Goal: Find specific page/section: Find specific page/section

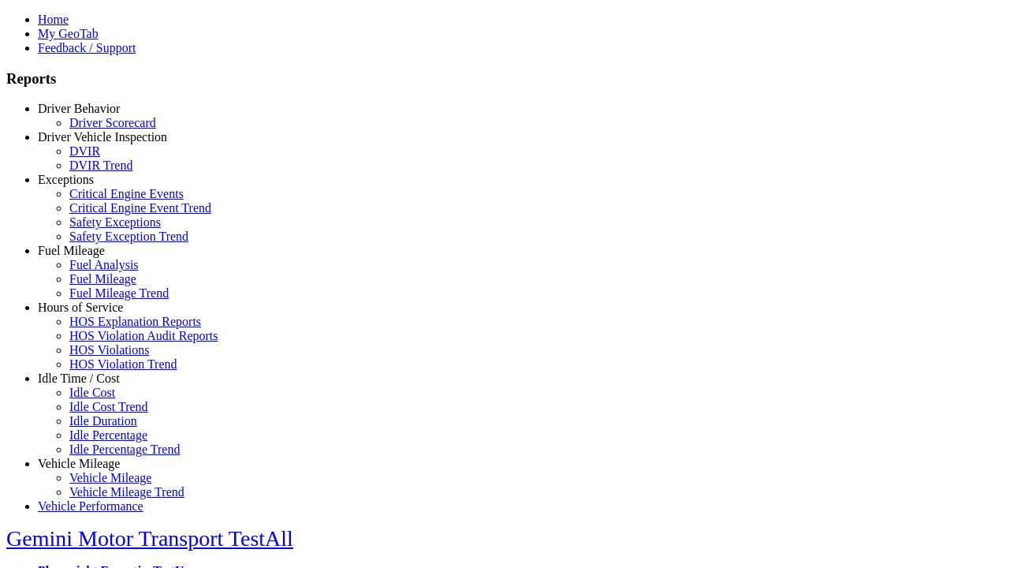
click at [91, 143] on link "Driver Vehicle Inspection" at bounding box center [102, 136] width 129 height 13
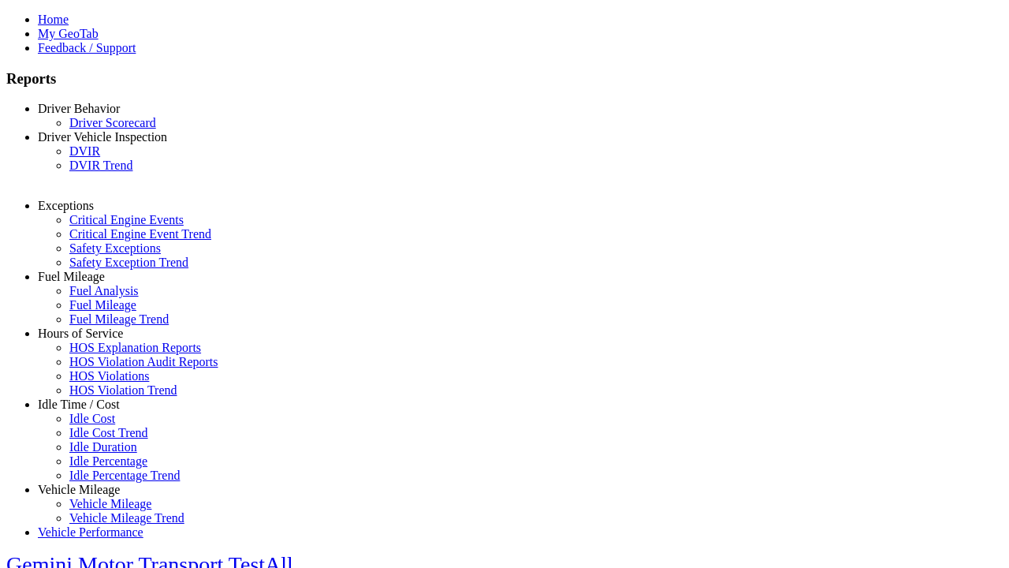
click at [100, 158] on link "DVIR" at bounding box center [84, 150] width 31 height 13
